Goal: Task Accomplishment & Management: Manage account settings

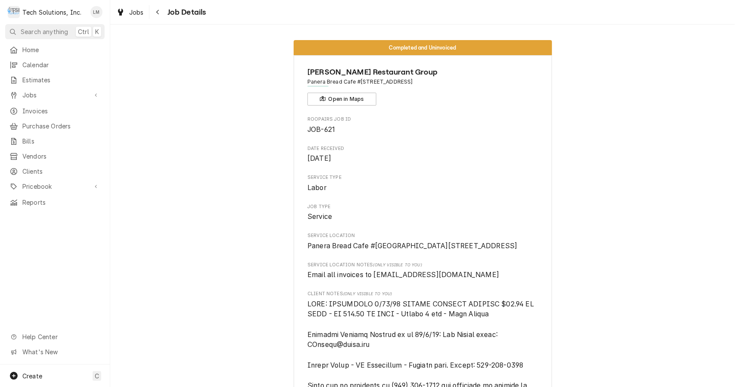
scroll to position [1383, 0]
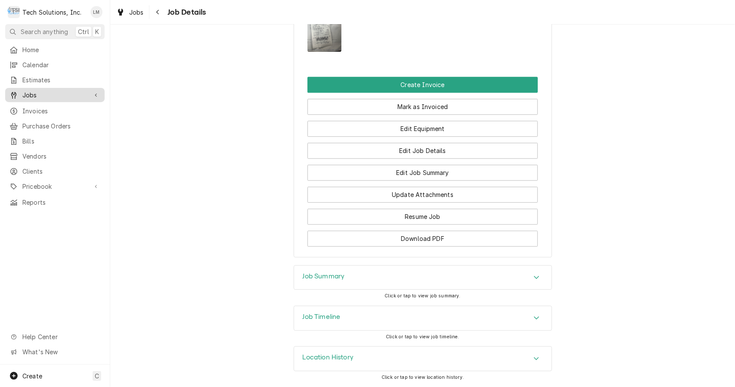
click at [39, 93] on span "Jobs" at bounding box center [54, 94] width 65 height 9
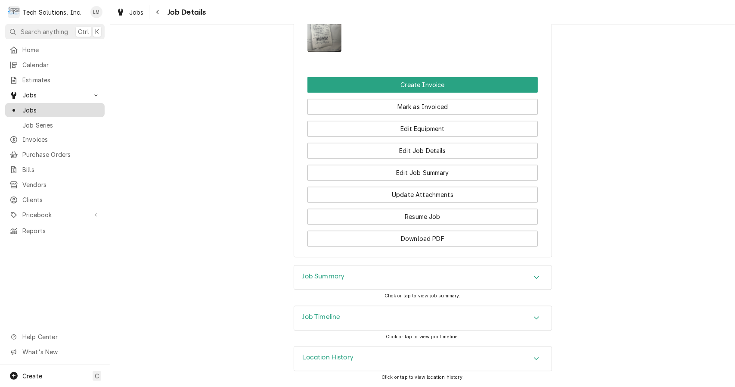
click at [44, 107] on span "Jobs" at bounding box center [61, 109] width 78 height 9
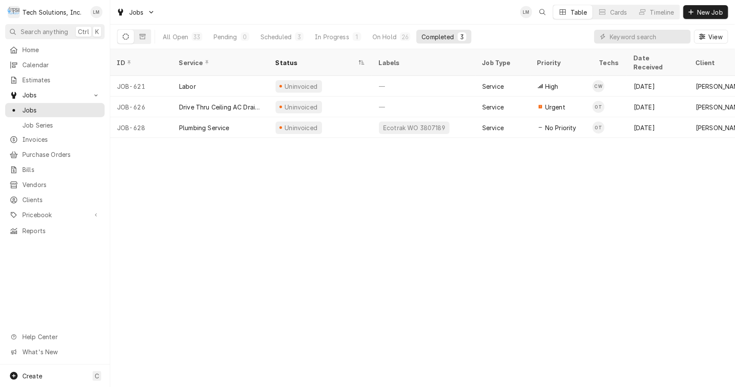
click at [337, 34] on div "In Progress" at bounding box center [332, 36] width 34 height 9
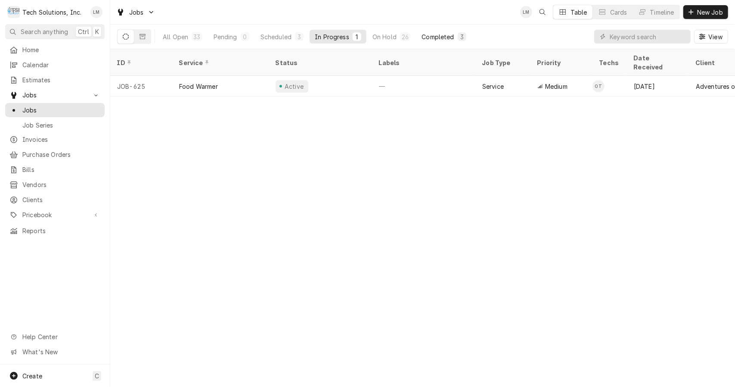
click at [446, 35] on div "Completed" at bounding box center [437, 36] width 32 height 9
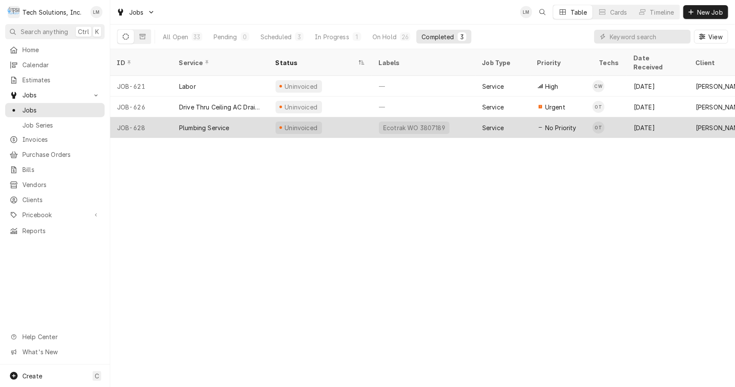
click at [225, 123] on div "Plumbing Service" at bounding box center [204, 127] width 50 height 9
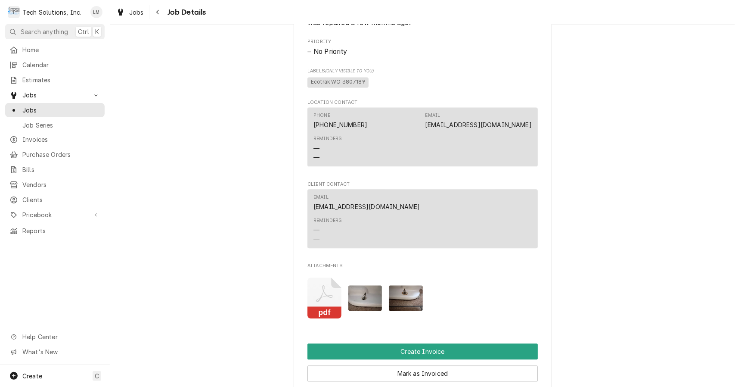
scroll to position [1238, 0]
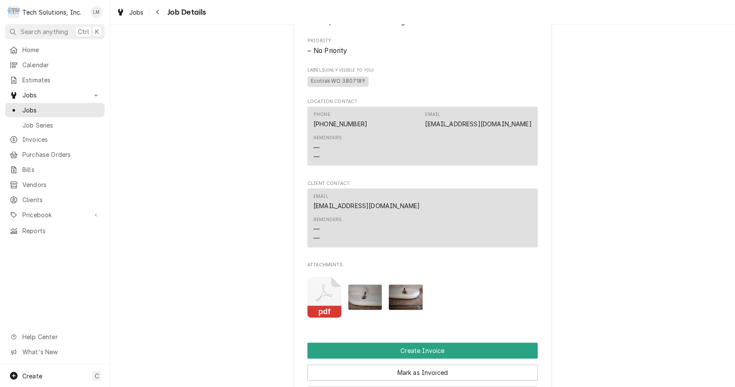
click at [327, 317] on rect "Attachments" at bounding box center [324, 311] width 34 height 12
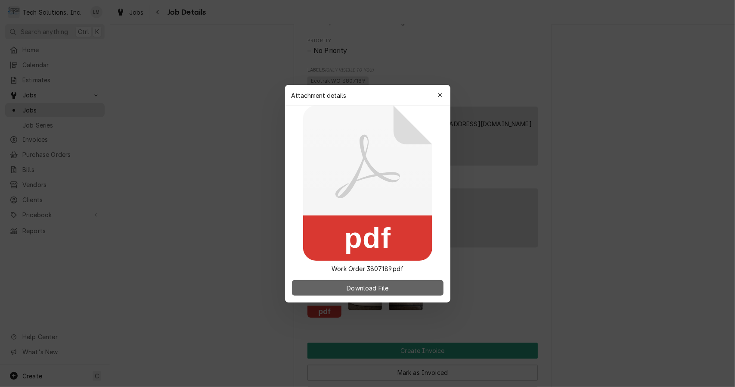
click at [375, 288] on span "Download File" at bounding box center [367, 287] width 45 height 9
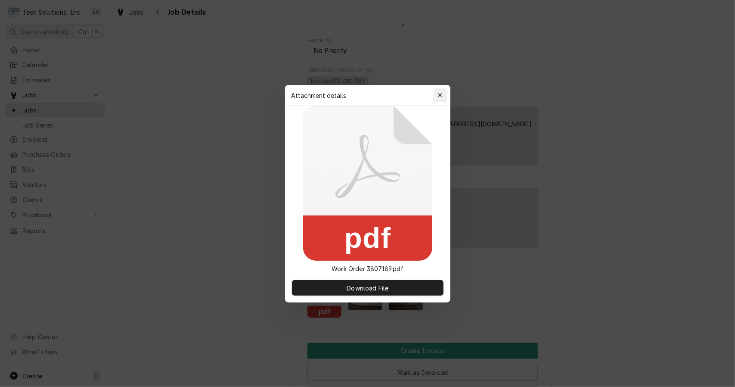
click at [441, 95] on icon "button" at bounding box center [439, 95] width 5 height 6
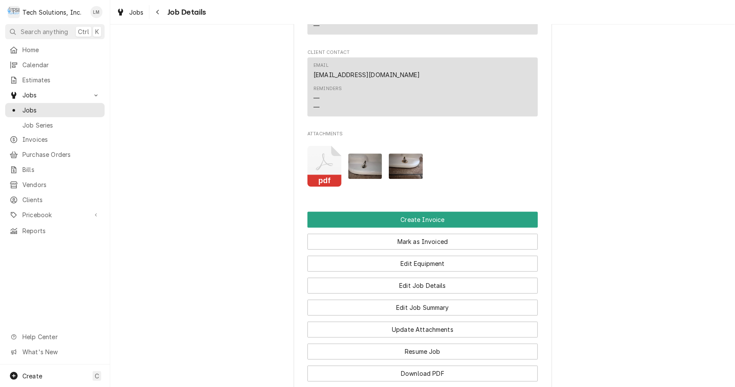
scroll to position [1515, 0]
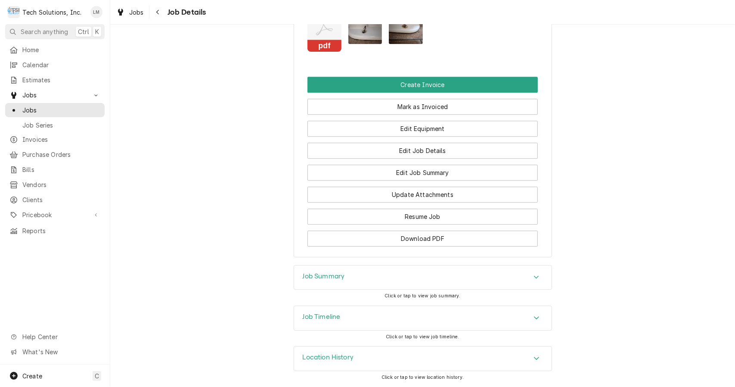
click at [460, 242] on button "Download PDF" at bounding box center [422, 238] width 230 height 16
